Goal: Transaction & Acquisition: Subscribe to service/newsletter

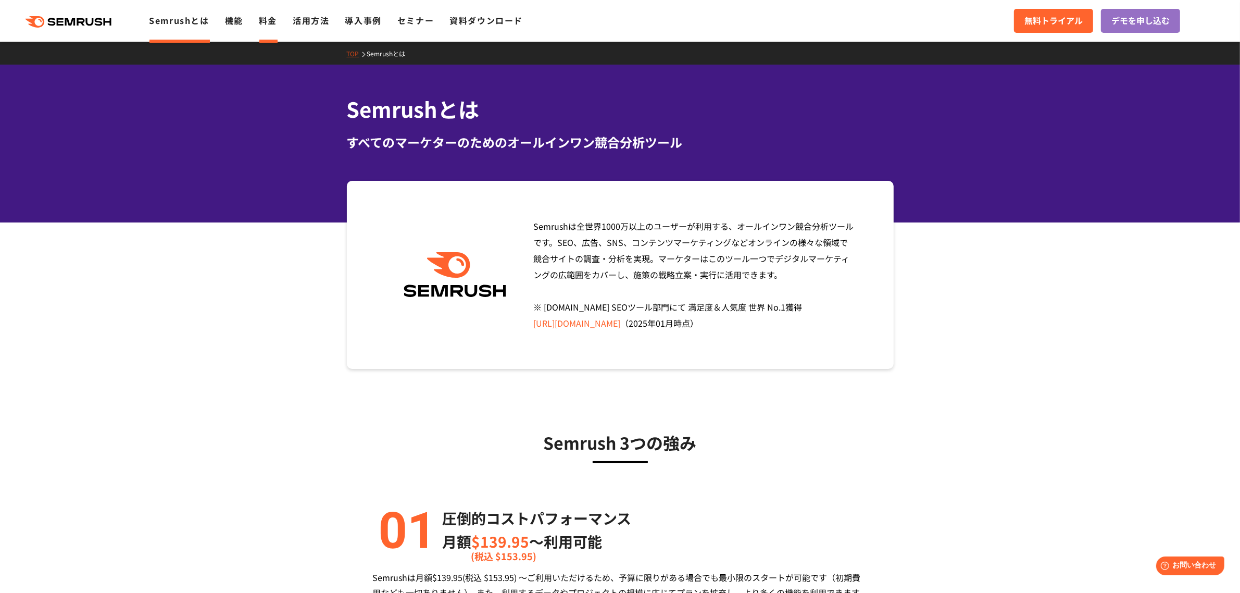
drag, startPoint x: 266, startPoint y: 17, endPoint x: 323, endPoint y: 38, distance: 60.8
click at [267, 18] on link "料金" at bounding box center [268, 20] width 18 height 13
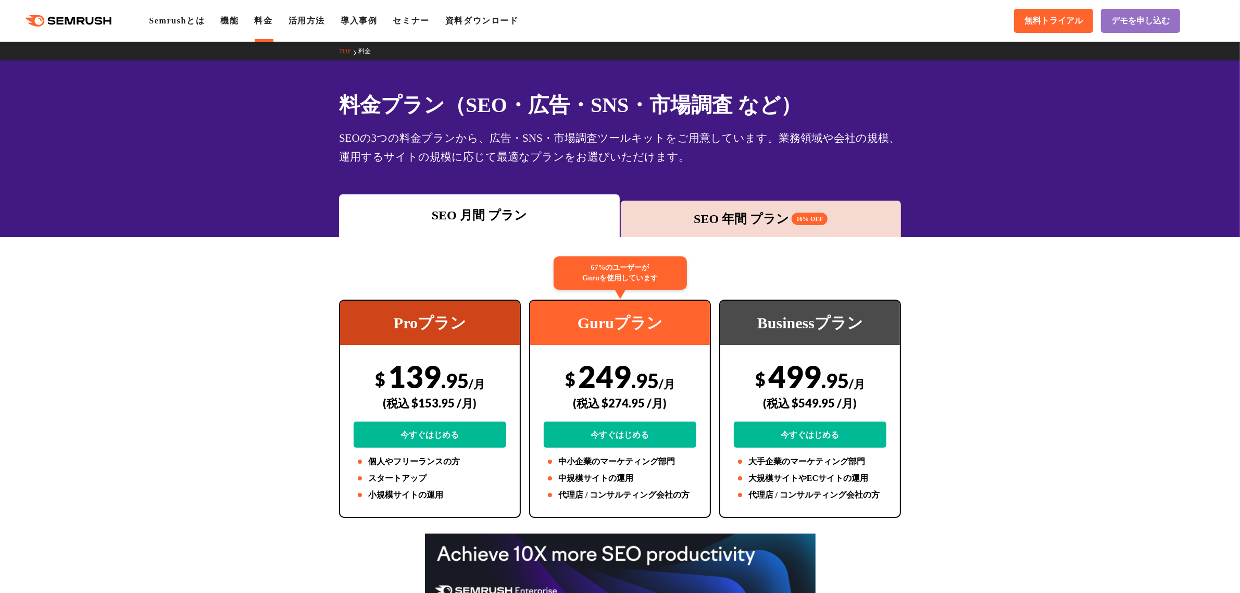
click at [702, 219] on div "SEO 年間 プラン 16% OFF" at bounding box center [761, 218] width 270 height 19
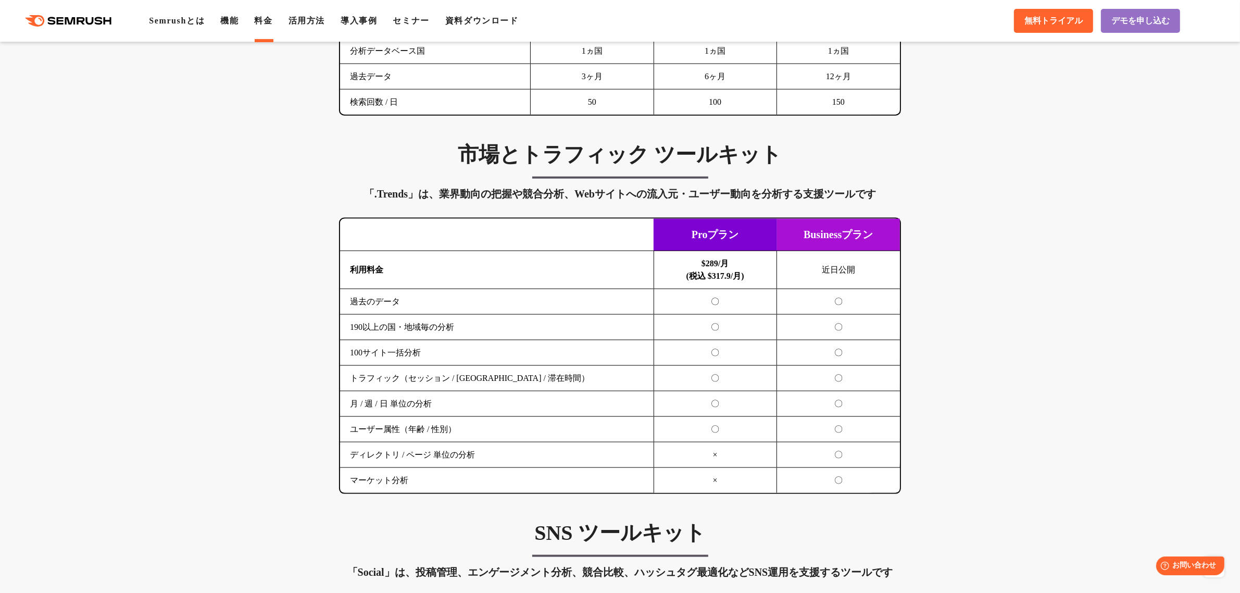
scroll to position [1888, 0]
